Goal: Information Seeking & Learning: Understand process/instructions

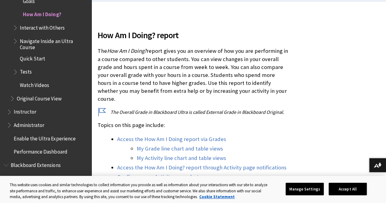
scroll to position [177, 0]
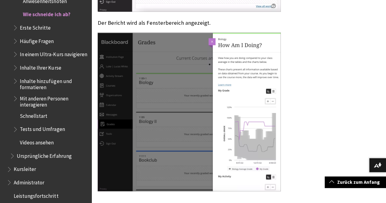
scroll to position [700, 0]
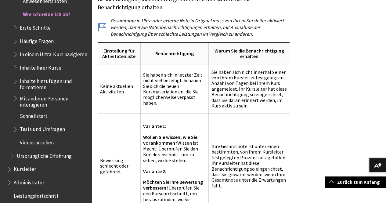
scroll to position [3128, 0]
